Goal: Task Accomplishment & Management: Manage account settings

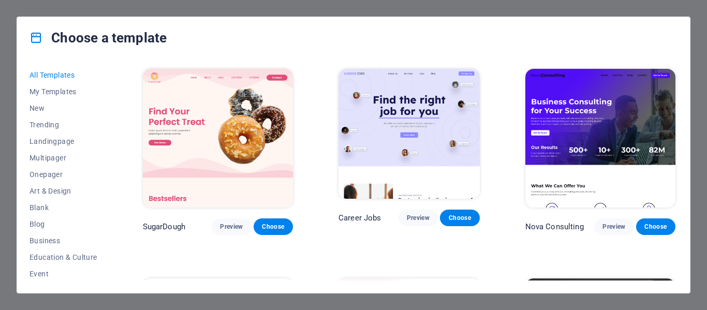
scroll to position [103, 0]
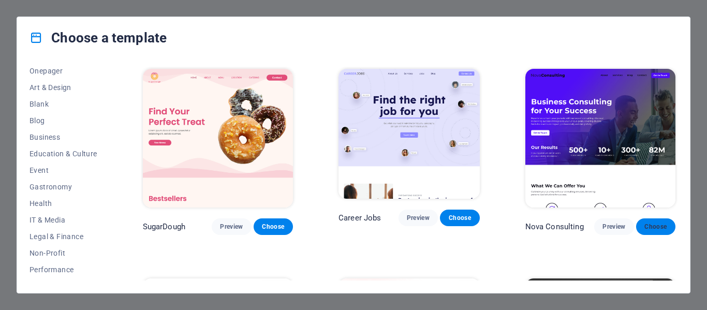
click at [658, 222] on span "Choose" at bounding box center [655, 226] width 23 height 8
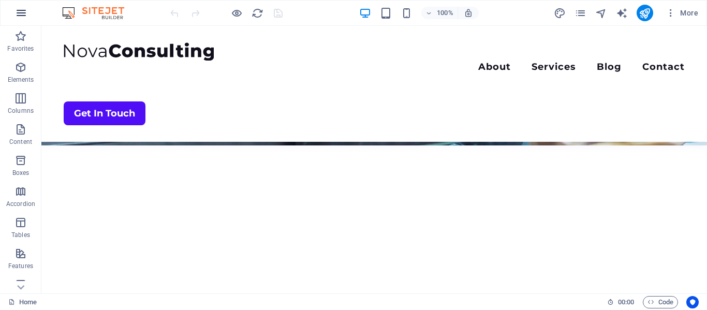
click at [25, 19] on button "button" at bounding box center [21, 13] width 25 height 25
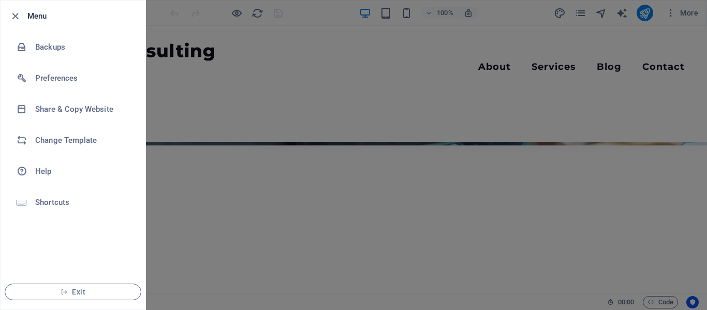
click at [326, 98] on div at bounding box center [353, 155] width 707 height 310
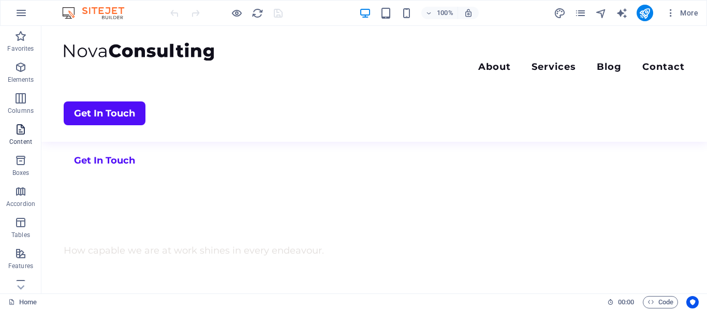
scroll to position [198, 0]
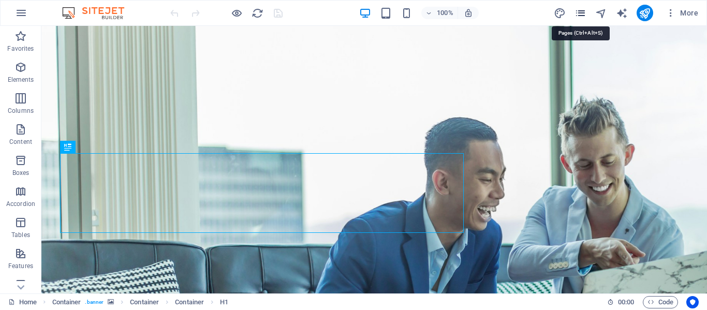
click at [583, 9] on icon "pages" at bounding box center [580, 13] width 12 height 12
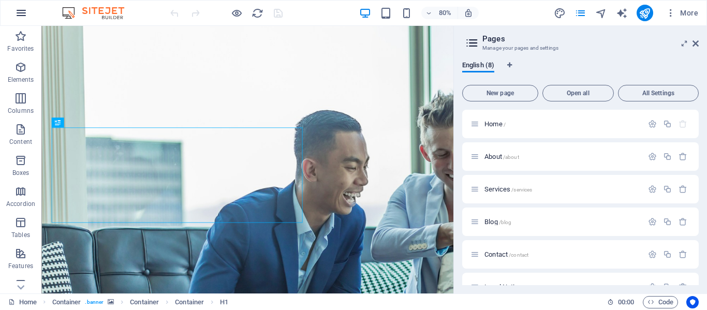
click at [23, 13] on icon "button" at bounding box center [21, 13] width 12 height 12
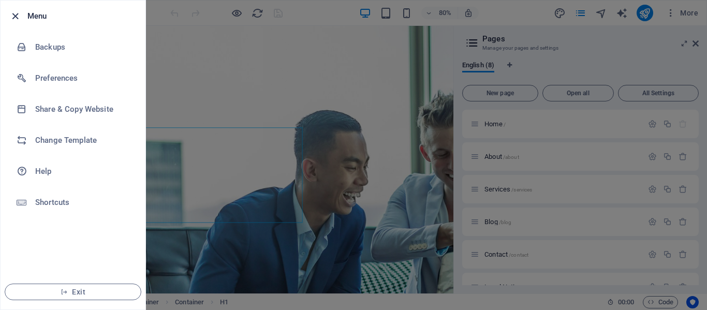
click at [16, 18] on icon "button" at bounding box center [15, 16] width 12 height 12
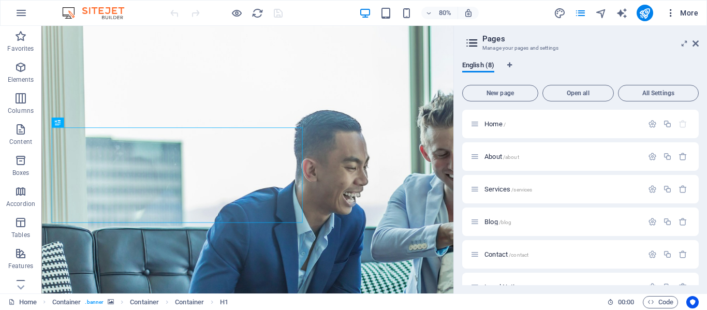
click at [670, 15] on icon "button" at bounding box center [670, 13] width 10 height 10
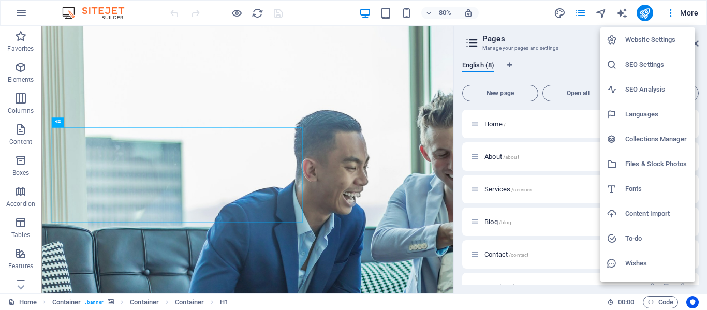
click at [649, 39] on h6 "Website Settings" at bounding box center [657, 40] width 64 height 12
